Goal: Communication & Community: Answer question/provide support

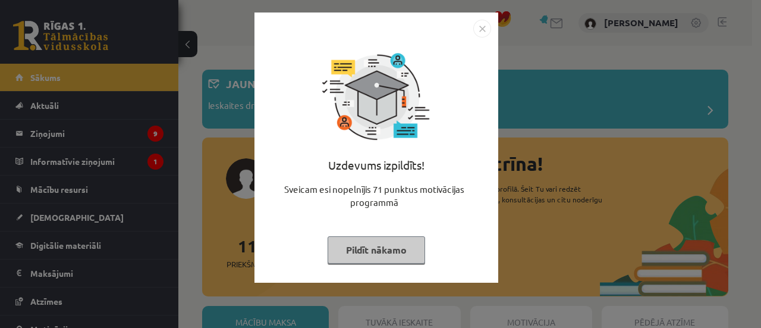
click at [483, 27] on img "Close" at bounding box center [482, 29] width 18 height 18
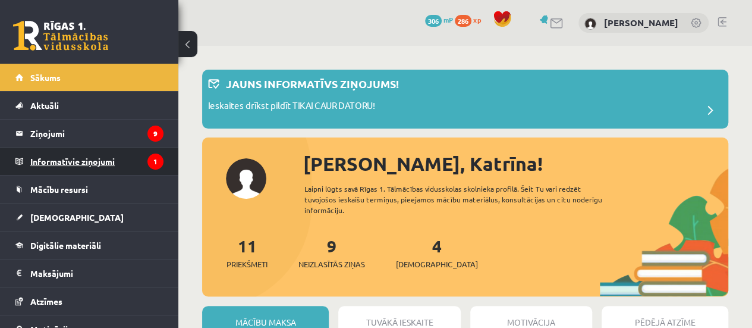
click at [76, 164] on legend "Informatīvie ziņojumi 1" at bounding box center [96, 160] width 133 height 27
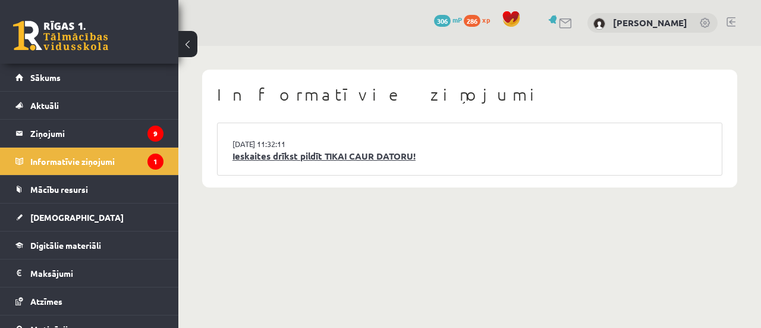
click at [341, 162] on link "Ieskaites drīkst pildīt TIKAI CAUR DATORU!" at bounding box center [470, 156] width 475 height 14
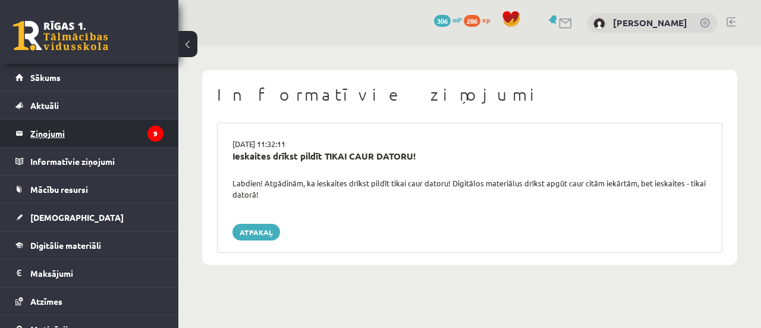
click at [115, 130] on legend "Ziņojumi 9" at bounding box center [96, 133] width 133 height 27
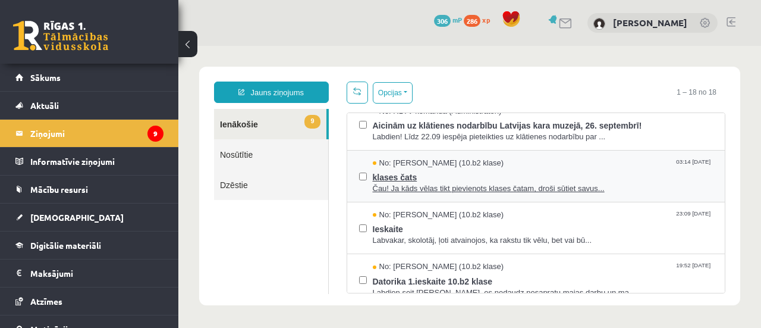
scroll to position [297, 0]
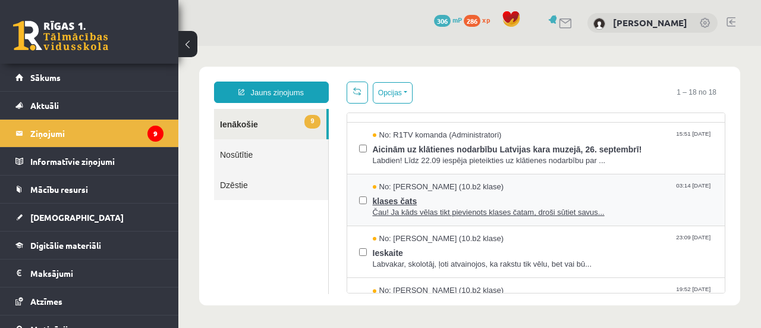
click at [406, 202] on span "klases čats" at bounding box center [543, 199] width 341 height 15
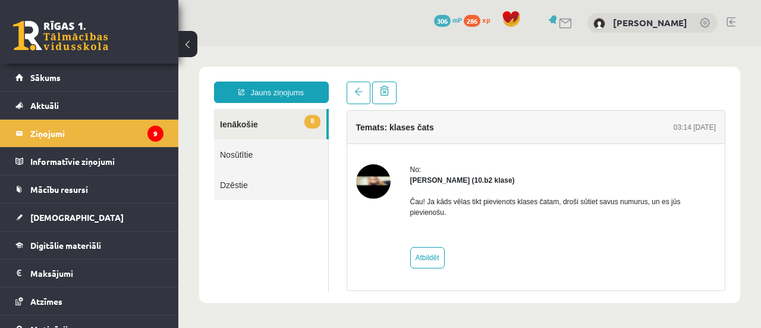
scroll to position [0, 0]
click at [417, 247] on link "Atbildēt" at bounding box center [427, 257] width 34 height 21
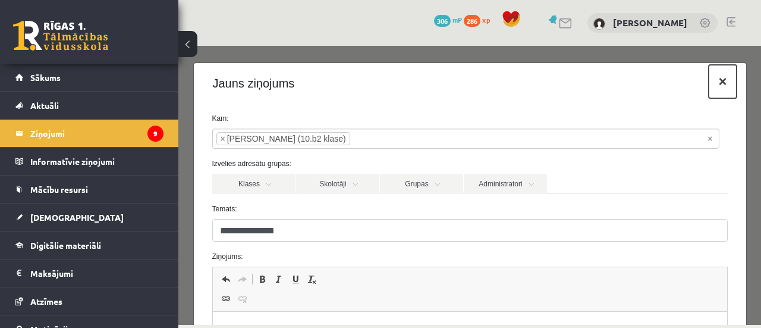
click at [712, 85] on button "×" at bounding box center [722, 81] width 27 height 33
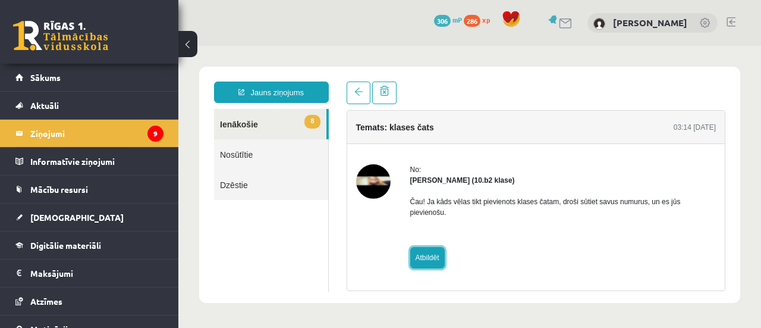
click at [433, 247] on link "Atbildēt" at bounding box center [427, 257] width 34 height 21
type input "**********"
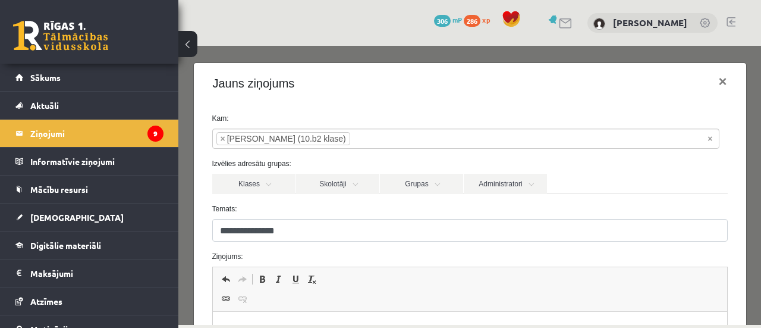
scroll to position [59, 0]
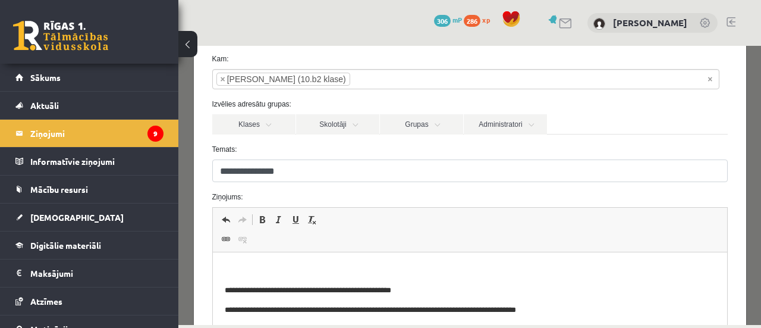
click at [347, 244] on span "Панели инструментов редактора Отменить Комбинация клавиш Ctrl+Z Повторить Комби…" at bounding box center [470, 230] width 514 height 45
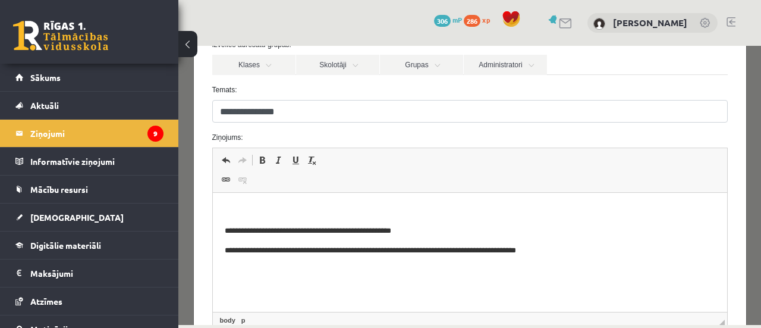
click at [385, 222] on body "**********" at bounding box center [469, 231] width 491 height 52
click at [213, 223] on iframe at bounding box center [470, 252] width 514 height 119
click at [276, 183] on span "Панели инструментов редактора Отменить Комбинация клавиш Ctrl+Z Повторить Комби…" at bounding box center [470, 170] width 514 height 45
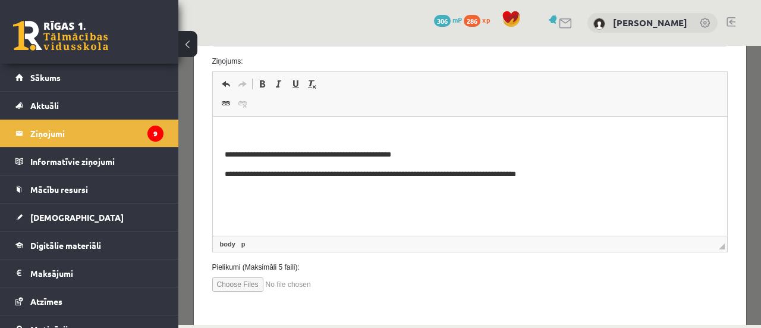
scroll to position [238, 0]
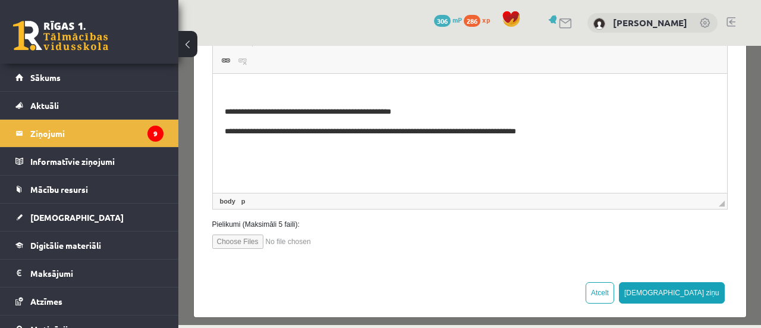
click at [316, 201] on span "◢ Путь элементов body p" at bounding box center [470, 201] width 514 height 16
click at [572, 140] on html "**********" at bounding box center [469, 112] width 514 height 76
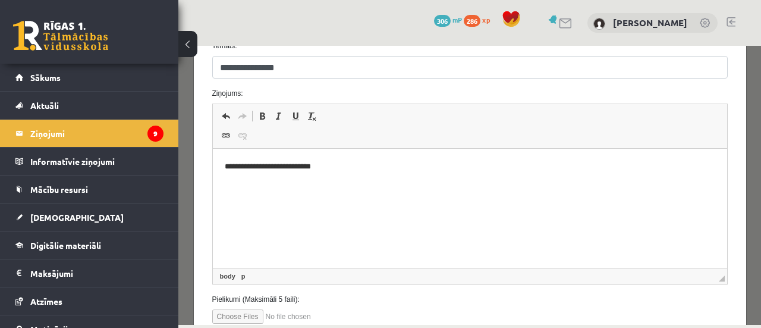
scroll to position [246, 0]
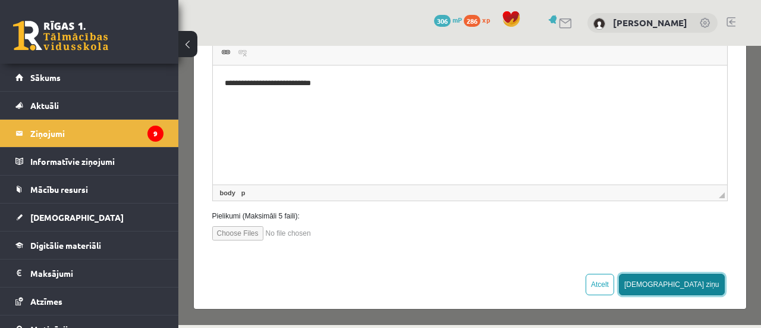
click at [695, 282] on button "Sūtīt ziņu" at bounding box center [672, 284] width 106 height 21
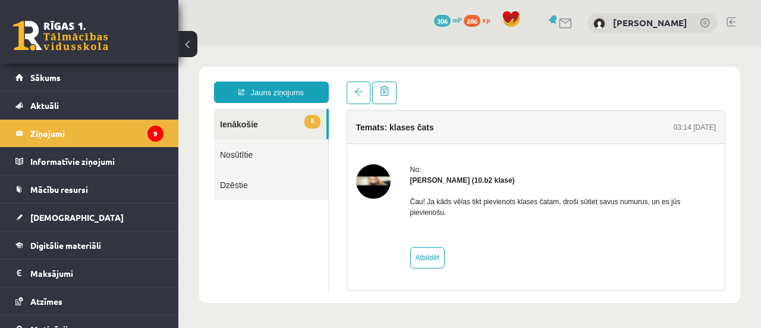
scroll to position [0, 0]
click at [49, 125] on legend "Ziņojumi 9" at bounding box center [96, 133] width 133 height 27
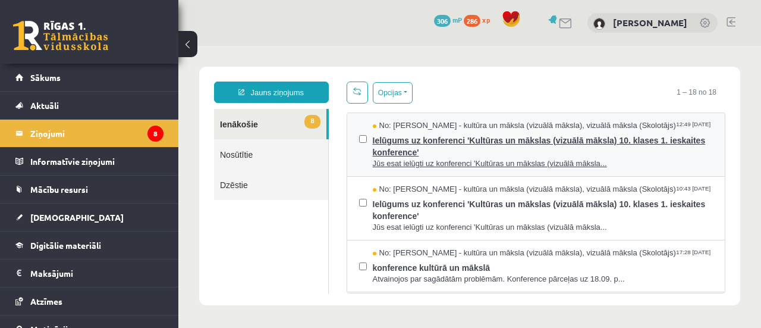
click at [631, 136] on span "Ielūgums uz konferenci 'Kultūras un mākslas (vizuālā māksla) 10. klases 1. iesk…" at bounding box center [543, 144] width 341 height 27
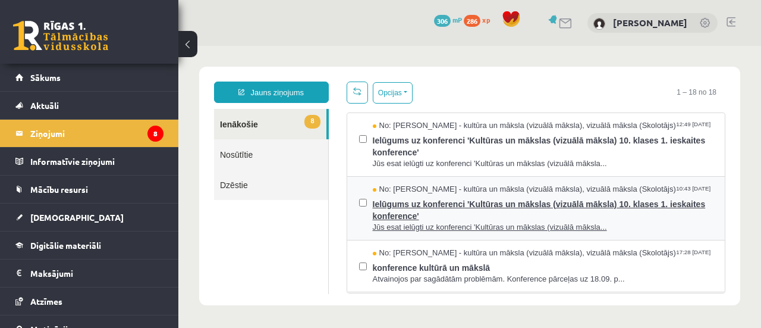
click at [437, 202] on span "Ielūgums uz konferenci 'Kultūras un mākslas (vizuālā māksla) 10. klases 1. iesk…" at bounding box center [543, 208] width 341 height 27
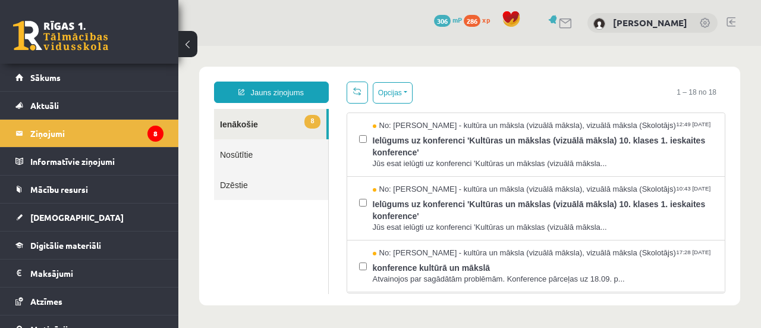
click at [301, 122] on link "8 Ienākošie" at bounding box center [270, 124] width 112 height 30
click at [84, 174] on legend "Informatīvie ziņojumi 0" at bounding box center [96, 160] width 133 height 27
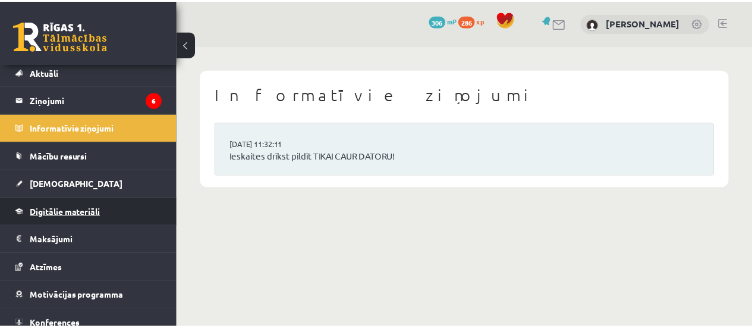
scroll to position [59, 0]
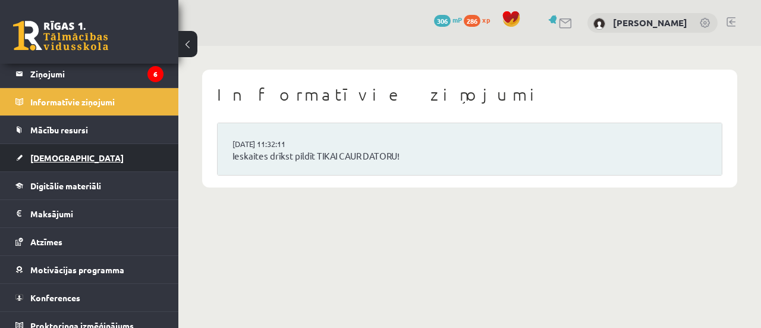
click at [58, 156] on span "[DEMOGRAPHIC_DATA]" at bounding box center [76, 157] width 93 height 11
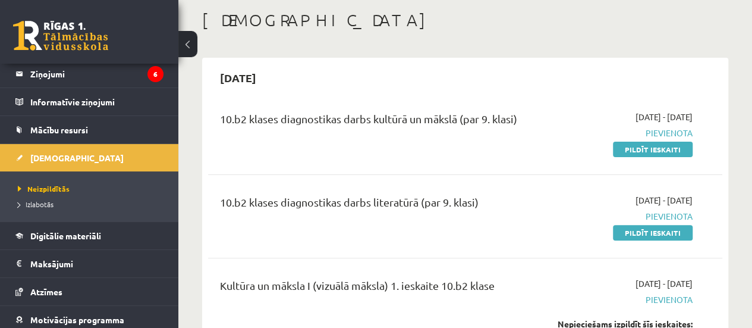
scroll to position [238, 0]
